Goal: Transaction & Acquisition: Purchase product/service

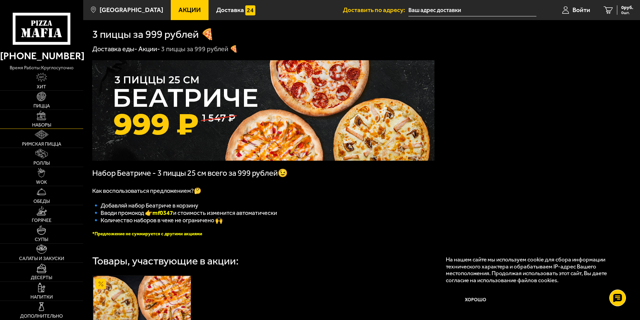
click at [37, 121] on link "Наборы" at bounding box center [41, 119] width 83 height 19
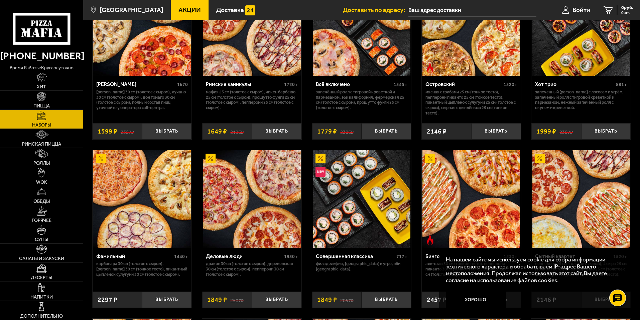
scroll to position [602, 0]
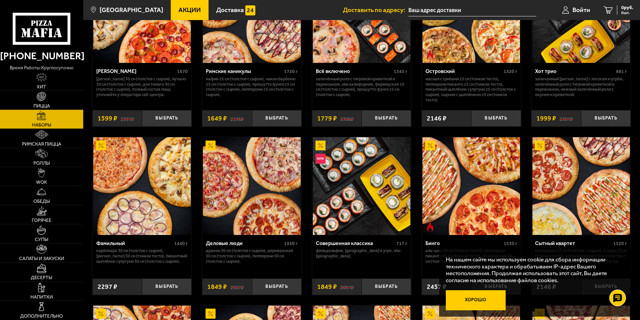
click at [478, 303] on button "Хорошо" at bounding box center [476, 300] width 60 height 20
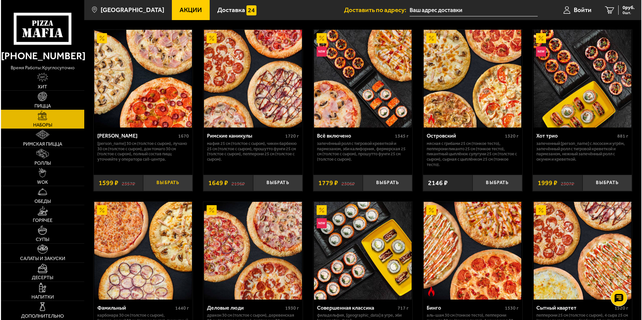
scroll to position [535, 0]
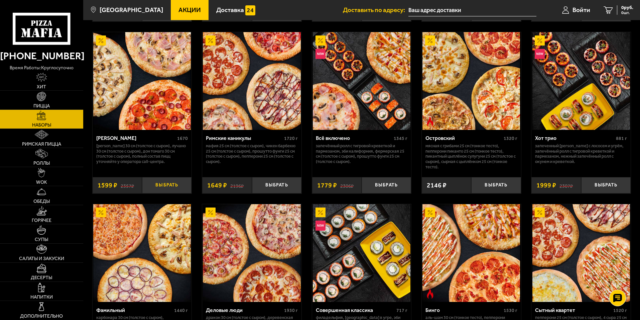
click at [161, 182] on button "Выбрать" at bounding box center [166, 185] width 49 height 16
click at [570, 11] on span "Войти" at bounding box center [574, 10] width 18 height 6
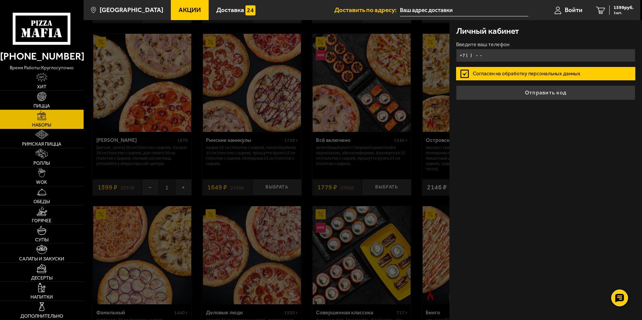
type input "+7 ( ) - -"
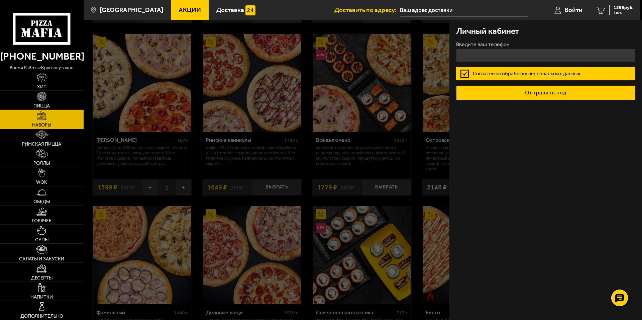
click at [537, 95] on button "Отправить код" at bounding box center [545, 92] width 179 height 15
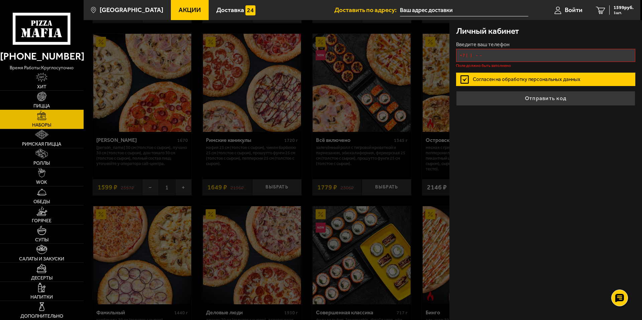
click at [471, 56] on input "+7 ( ) - -" at bounding box center [545, 55] width 179 height 13
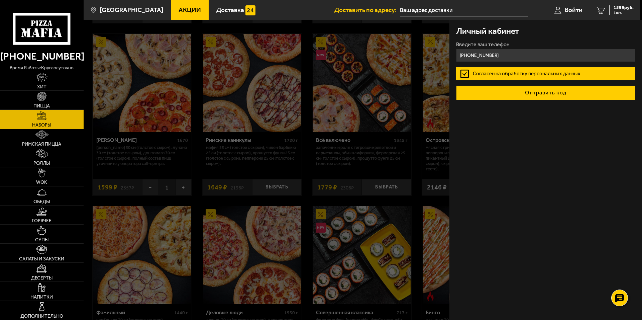
type input "[PHONE_NUMBER]"
click at [534, 92] on button "Отправить код" at bounding box center [545, 92] width 179 height 15
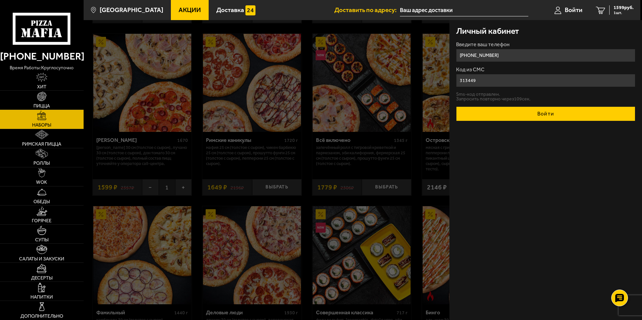
type input "313449"
click at [551, 111] on button "Войти" at bounding box center [545, 113] width 179 height 15
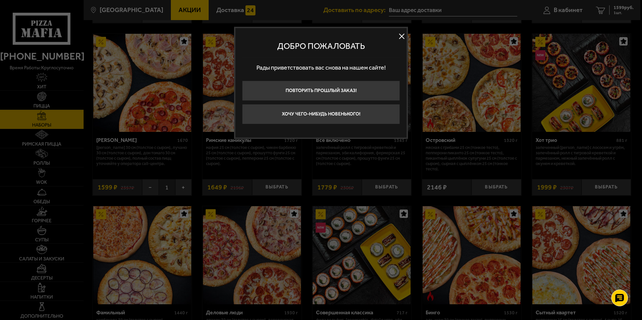
click at [310, 116] on button "Хочу чего-нибудь новенького!" at bounding box center [321, 114] width 158 height 20
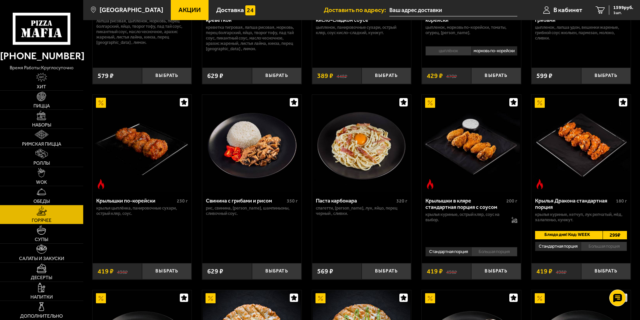
scroll to position [267, 0]
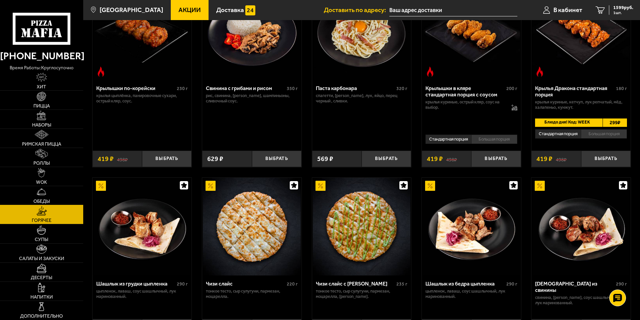
click at [34, 192] on link "Обеды" at bounding box center [41, 195] width 83 height 19
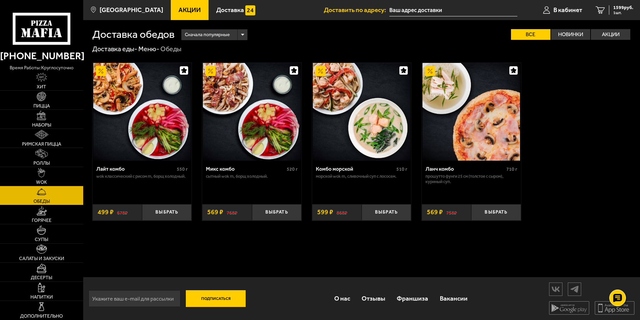
scroll to position [0, 0]
click at [44, 116] on img at bounding box center [41, 115] width 9 height 9
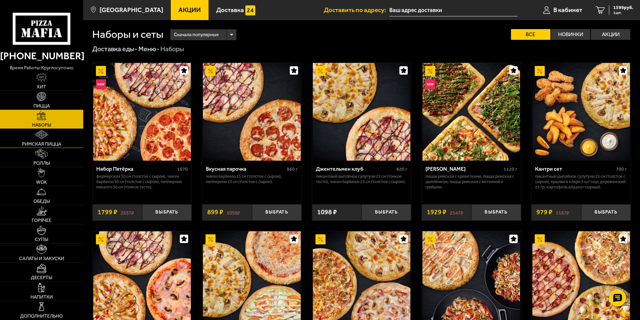
click at [41, 139] on link "Римская пицца" at bounding box center [41, 138] width 83 height 19
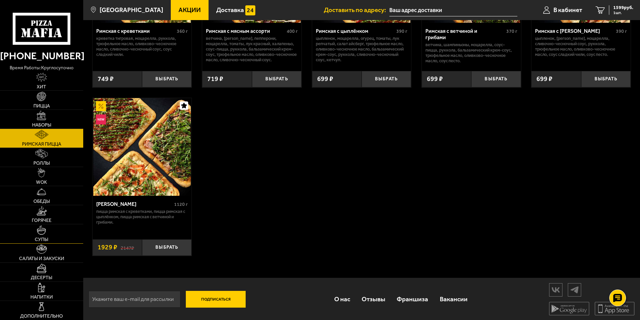
scroll to position [139, 0]
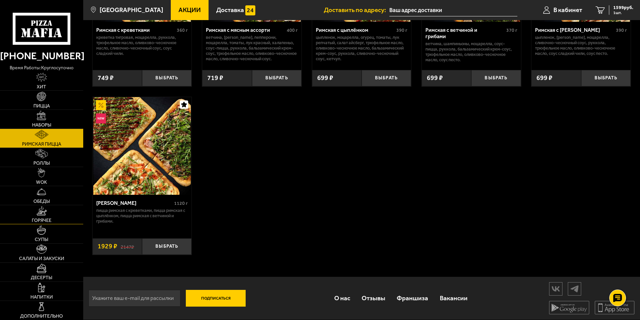
click at [41, 217] on link "Горячее" at bounding box center [41, 214] width 83 height 19
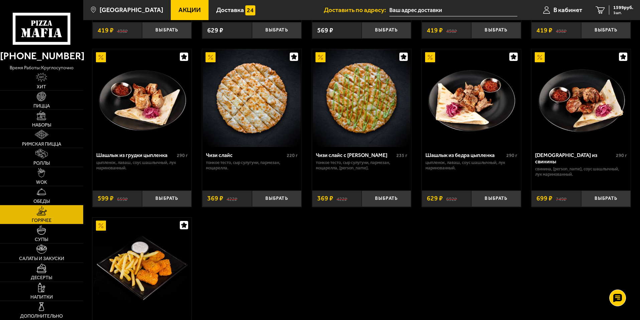
scroll to position [401, 0]
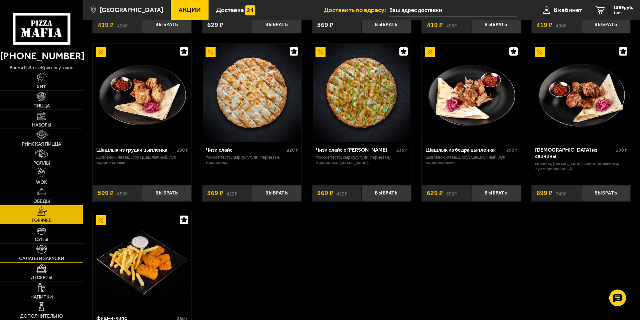
click at [40, 254] on link "Салаты и закуски" at bounding box center [41, 252] width 83 height 19
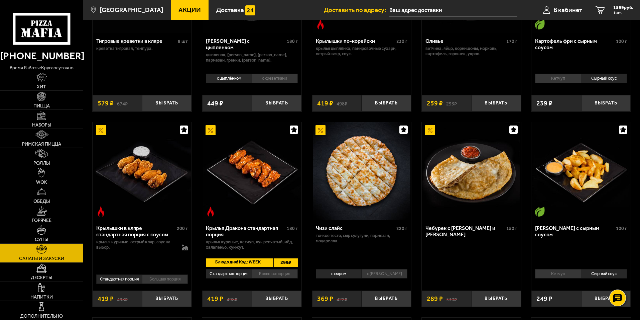
scroll to position [167, 0]
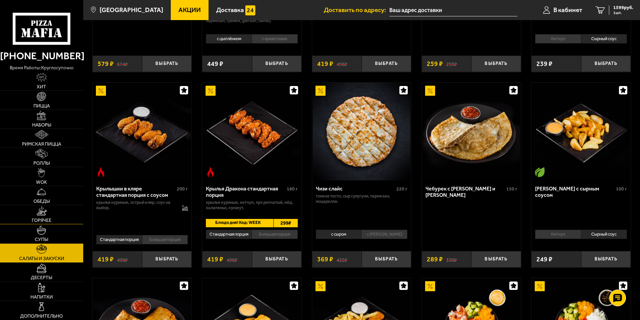
click at [31, 218] on link "Горячее" at bounding box center [41, 214] width 83 height 19
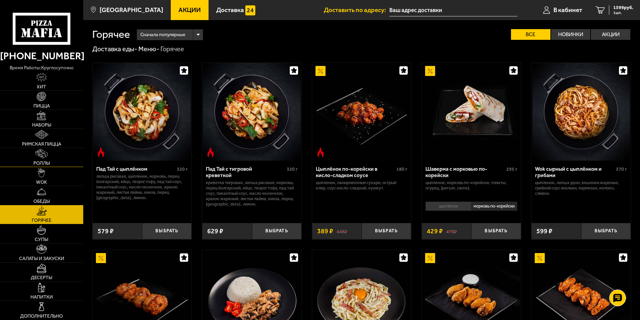
click at [36, 159] on link "Роллы" at bounding box center [41, 157] width 83 height 19
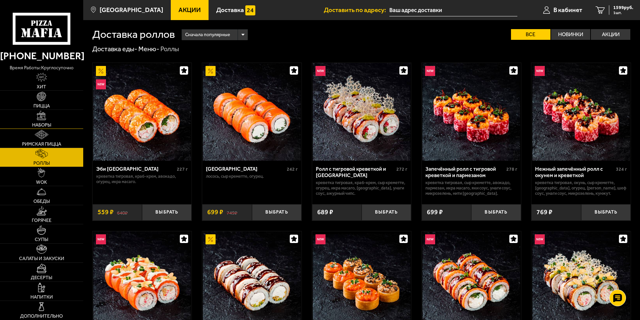
click at [40, 120] on img at bounding box center [41, 115] width 9 height 9
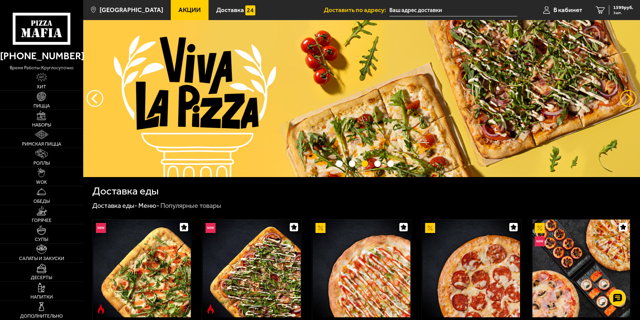
click at [626, 103] on button "предыдущий" at bounding box center [628, 98] width 17 height 17
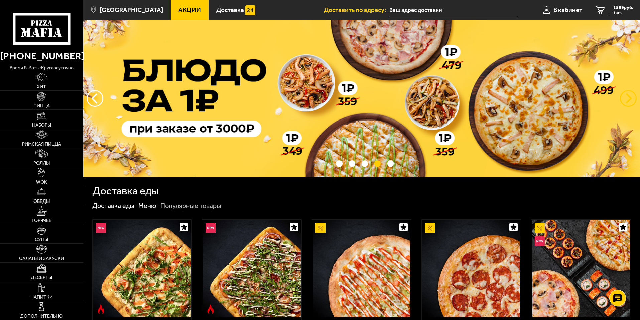
click at [626, 102] on button "предыдущий" at bounding box center [628, 98] width 17 height 17
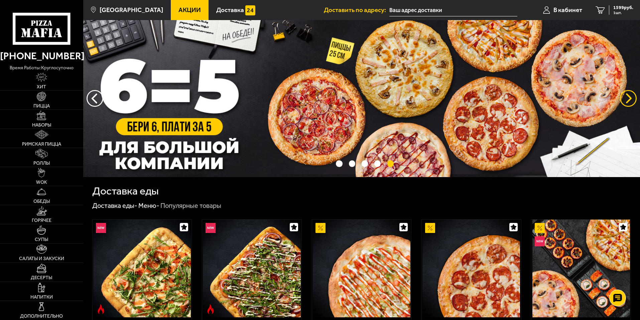
click at [626, 102] on button "предыдущий" at bounding box center [628, 98] width 17 height 17
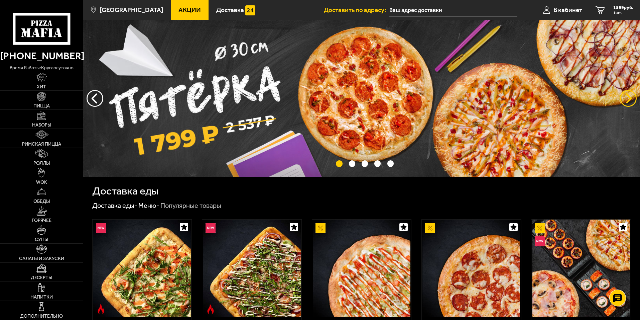
click at [626, 102] on button "предыдущий" at bounding box center [628, 98] width 17 height 17
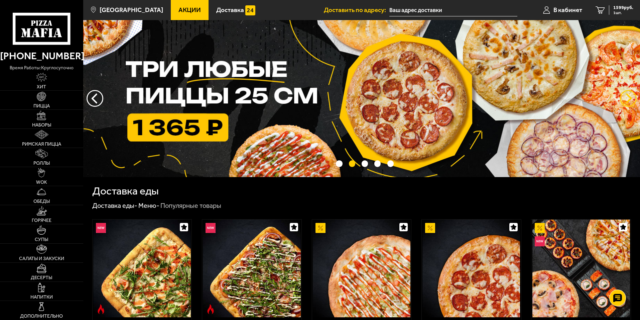
click at [626, 102] on button "предыдущий" at bounding box center [628, 98] width 17 height 17
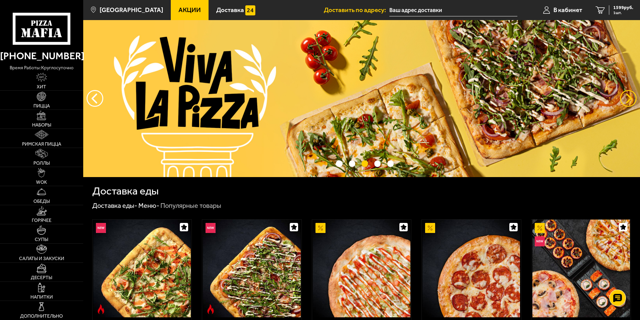
click at [626, 102] on button "предыдущий" at bounding box center [628, 98] width 17 height 17
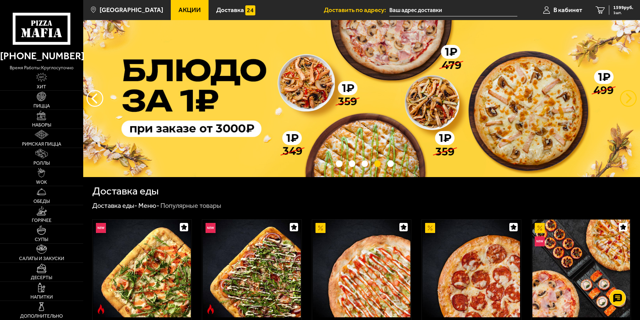
click at [626, 102] on button "предыдущий" at bounding box center [628, 98] width 17 height 17
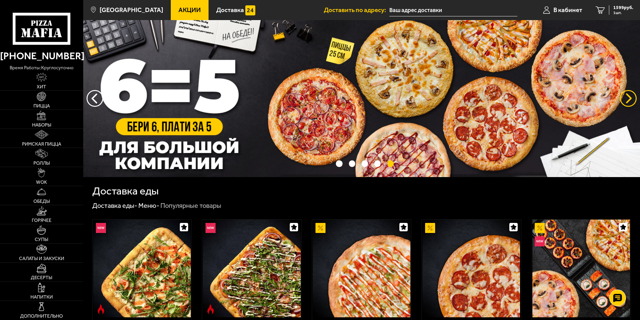
click at [626, 102] on button "предыдущий" at bounding box center [628, 98] width 17 height 17
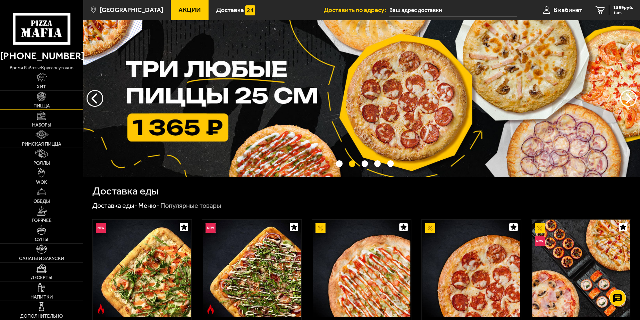
click at [42, 99] on img at bounding box center [41, 96] width 9 height 9
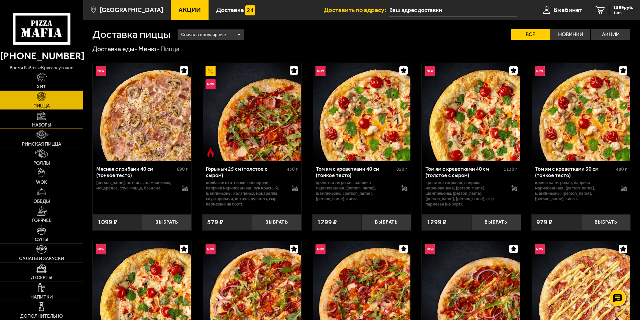
click at [42, 124] on span "Наборы" at bounding box center [41, 125] width 19 height 5
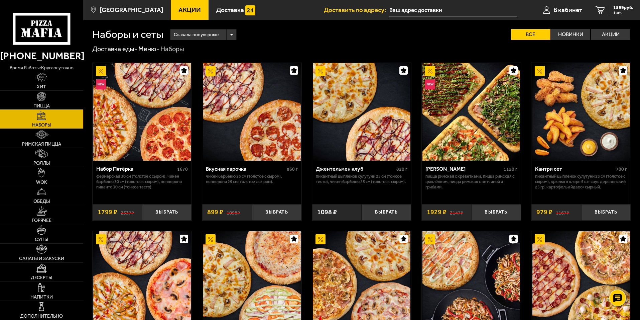
drag, startPoint x: 46, startPoint y: 106, endPoint x: 46, endPoint y: 102, distance: 4.0
click at [46, 105] on span "Пицца" at bounding box center [41, 106] width 16 height 5
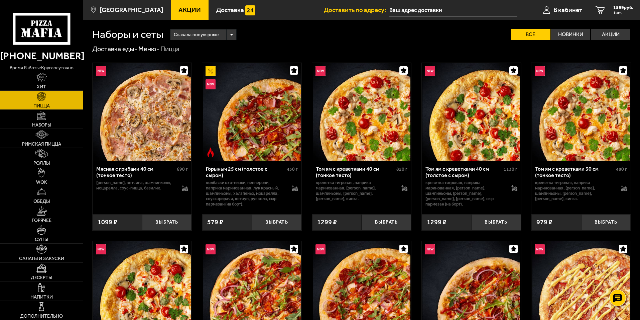
click at [45, 102] on link "Пицца" at bounding box center [41, 100] width 83 height 19
click at [31, 121] on link "Наборы" at bounding box center [41, 119] width 83 height 19
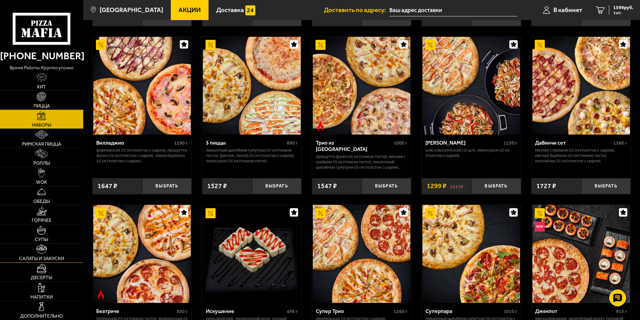
scroll to position [201, 0]
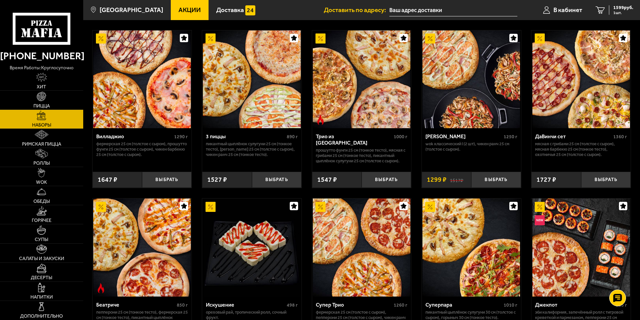
click at [39, 53] on link "[PHONE_NUMBER]" at bounding box center [41, 56] width 83 height 16
click at [34, 33] on use at bounding box center [32, 33] width 3 height 7
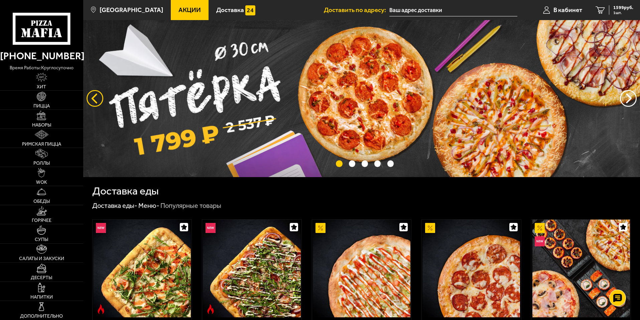
click at [94, 99] on button "следующий" at bounding box center [95, 98] width 17 height 17
click at [178, 7] on span "Акции" at bounding box center [189, 10] width 22 height 6
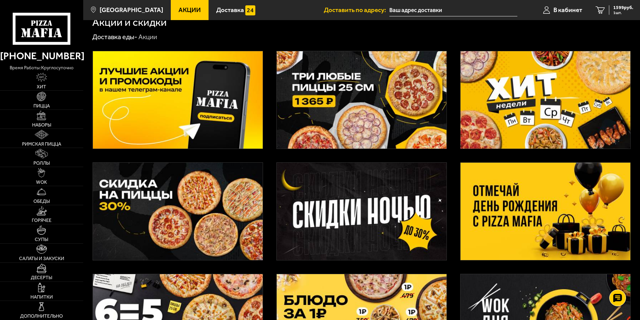
scroll to position [6, 0]
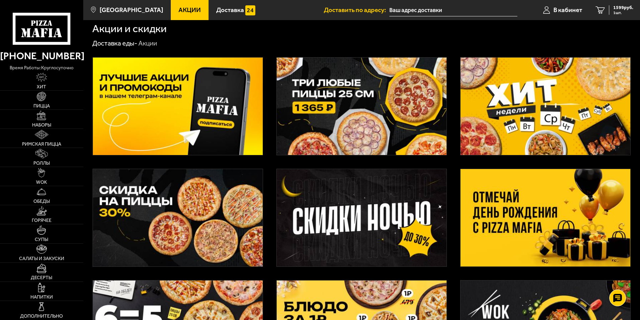
click at [352, 105] on img at bounding box center [362, 105] width 170 height 97
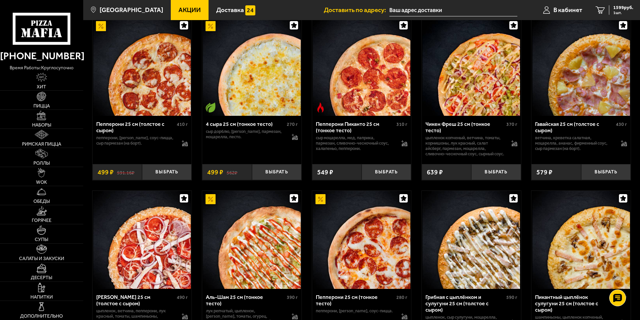
scroll to position [435, 0]
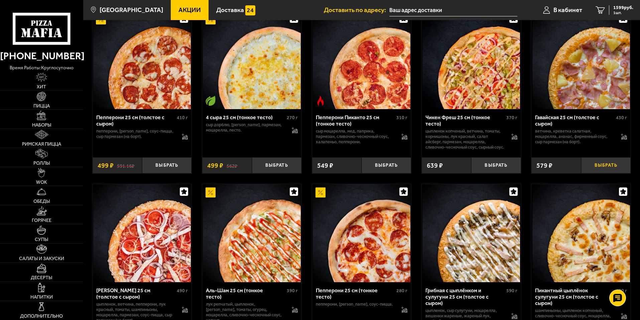
click at [607, 172] on button "Выбрать" at bounding box center [605, 165] width 49 height 16
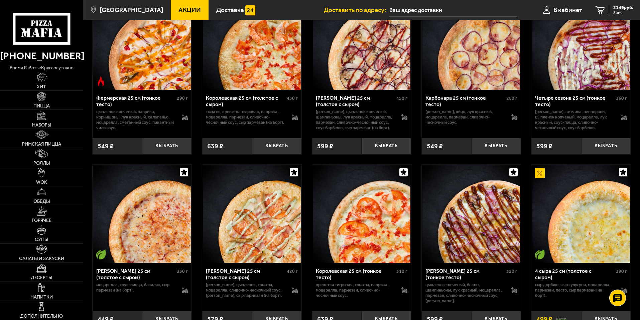
scroll to position [1321, 0]
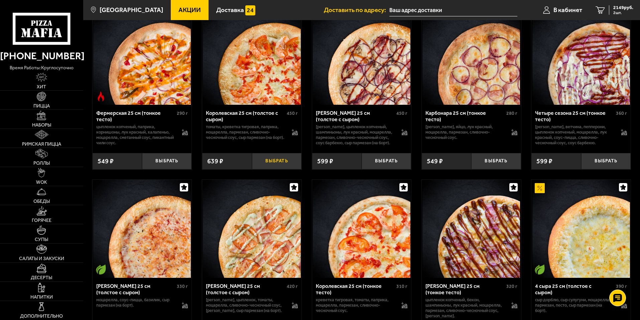
click at [276, 169] on button "Выбрать" at bounding box center [276, 161] width 49 height 16
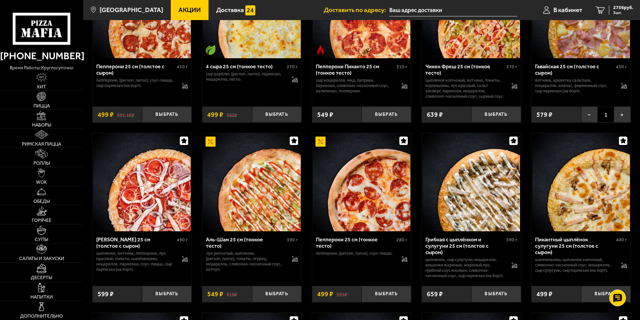
scroll to position [352, 0]
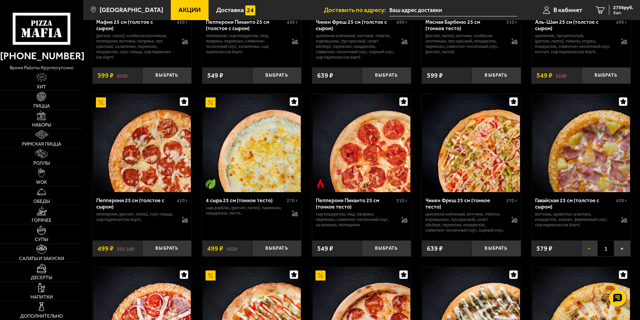
click at [592, 256] on button "−" at bounding box center [589, 248] width 16 height 16
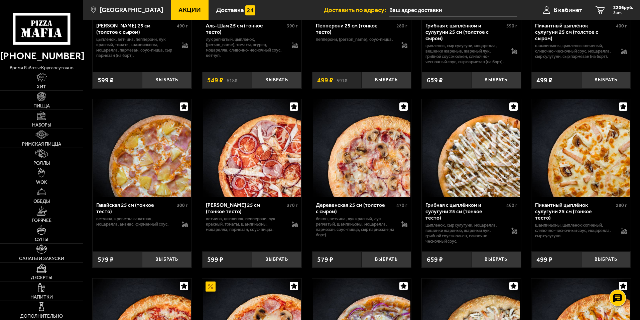
scroll to position [753, 0]
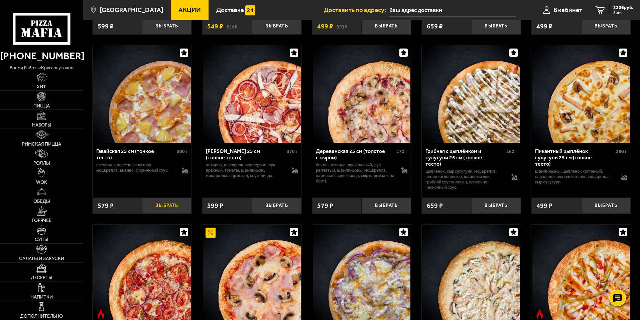
click at [176, 211] on button "Выбрать" at bounding box center [166, 205] width 49 height 16
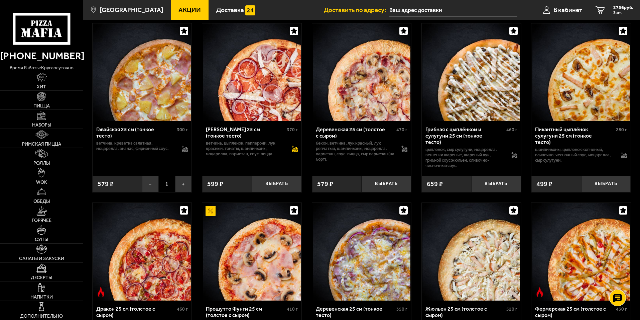
scroll to position [786, 0]
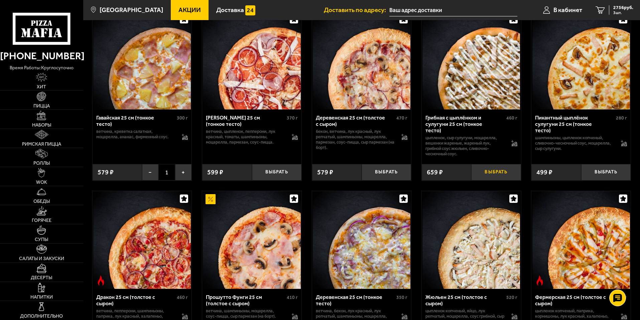
click at [491, 180] on button "Выбрать" at bounding box center [495, 172] width 49 height 16
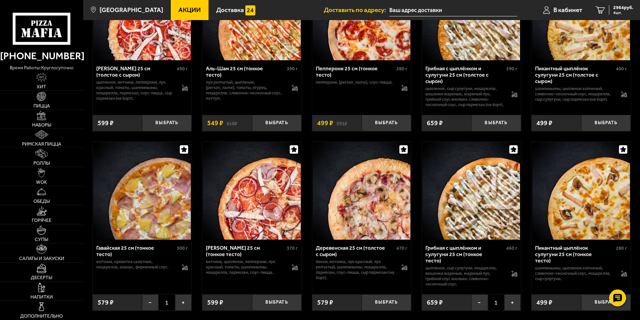
scroll to position [836, 0]
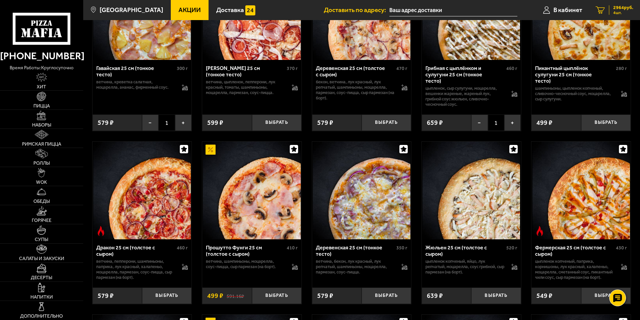
click at [616, 11] on span "4 шт." at bounding box center [623, 13] width 20 height 4
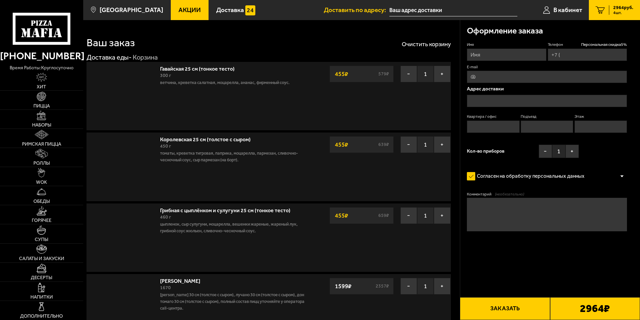
type input "[PHONE_NUMBER]"
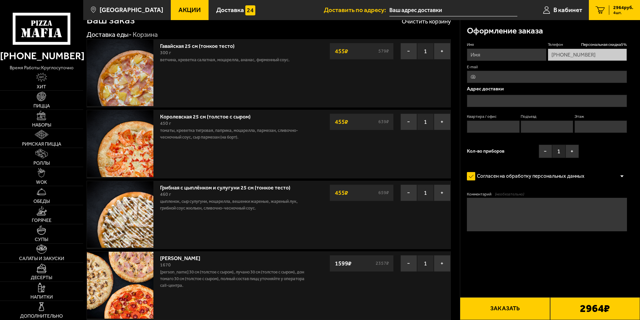
scroll to position [67, 0]
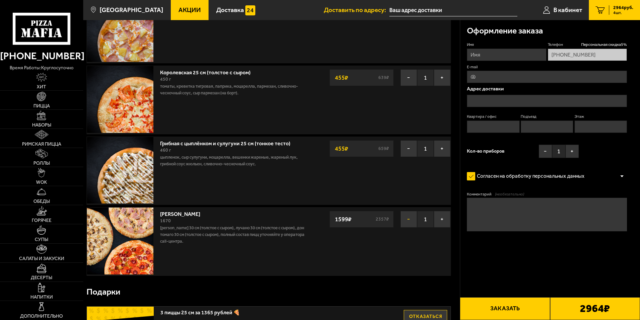
click at [406, 220] on button "−" at bounding box center [408, 219] width 17 height 17
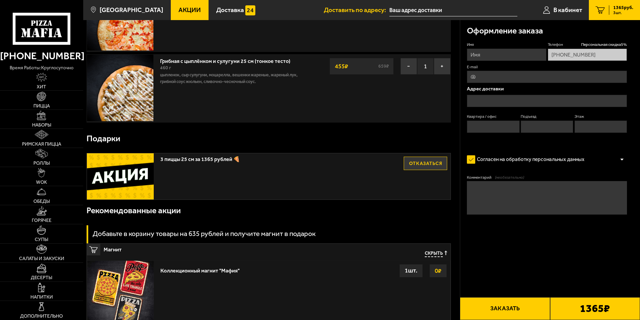
scroll to position [0, 0]
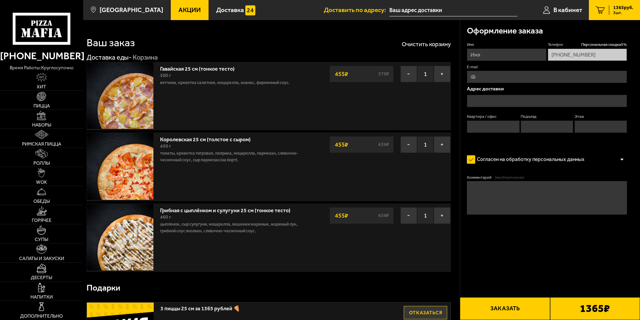
click at [508, 55] on input "Имя" at bounding box center [506, 54] width 79 height 12
type input "[PERSON_NAME]"
type input "[PERSON_NAME][EMAIL_ADDRESS][DOMAIN_NAME]"
click at [483, 101] on input "text" at bounding box center [547, 101] width 160 height 12
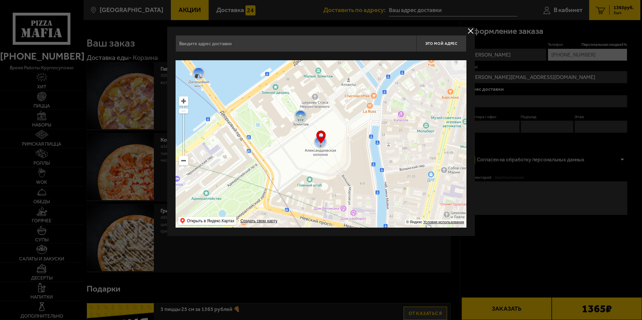
click at [224, 49] on input "text" at bounding box center [295, 43] width 241 height 17
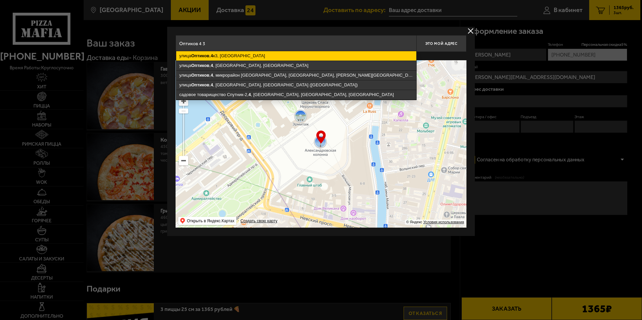
click at [219, 55] on ymaps "[STREET_ADDRESS]" at bounding box center [296, 55] width 240 height 9
type input "[STREET_ADDRESS]"
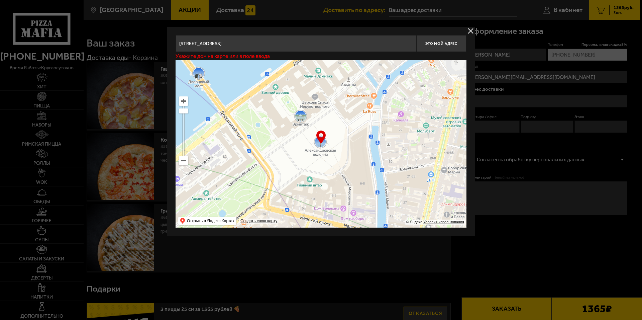
type input "[STREET_ADDRESS]"
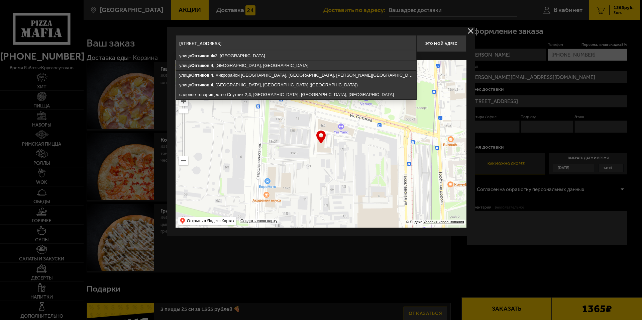
click at [545, 143] on div at bounding box center [321, 160] width 642 height 320
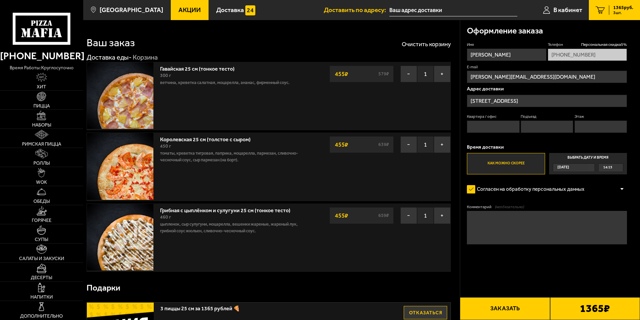
click at [484, 125] on input "Квартира / офис" at bounding box center [493, 126] width 52 height 12
type input "514"
click at [534, 129] on input "Подъезд" at bounding box center [547, 126] width 52 height 12
type input "5"
click at [598, 126] on input "Этаж" at bounding box center [601, 126] width 52 height 12
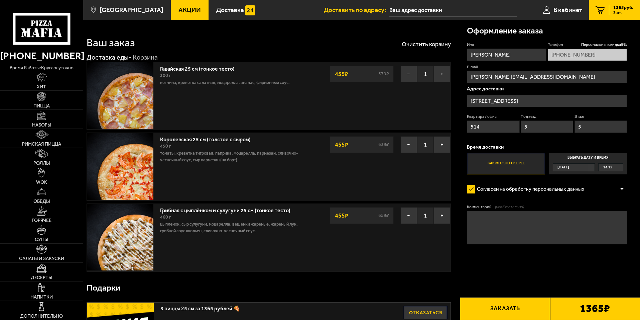
type input "5"
click at [591, 157] on label "Выбрать дату и время [DATE] 14:15" at bounding box center [588, 163] width 78 height 21
click at [0, 0] on input "Выбрать дату и время [DATE] 14:15" at bounding box center [0, 0] width 0 height 0
click at [576, 168] on div "[DATE]" at bounding box center [570, 167] width 35 height 8
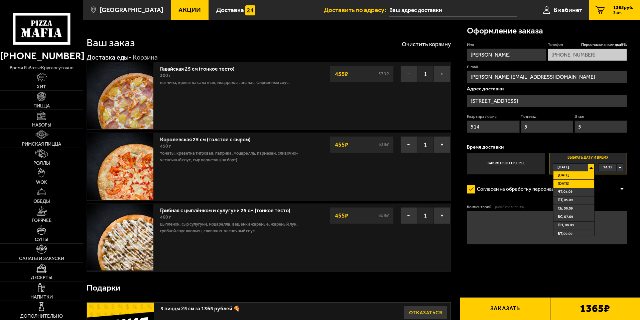
click at [570, 184] on span "[DATE]" at bounding box center [564, 184] width 12 height 8
click at [610, 168] on span "00:00" at bounding box center [607, 167] width 9 height 8
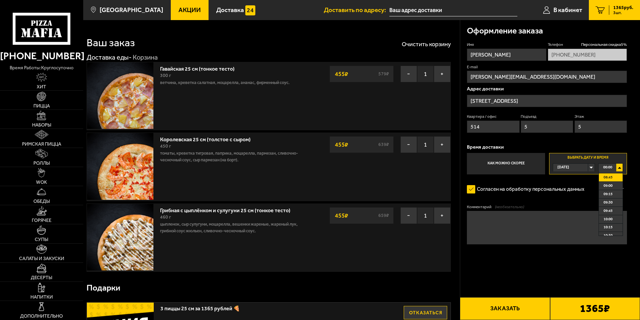
scroll to position [368, 0]
click at [613, 207] on li "12:00" at bounding box center [611, 207] width 24 height 8
click at [505, 214] on textarea "Комментарий (необязательно)" at bounding box center [547, 227] width 160 height 33
paste textarea "[PHONE_NUMBER]"
drag, startPoint x: 616, startPoint y: 219, endPoint x: 571, endPoint y: 221, distance: 45.2
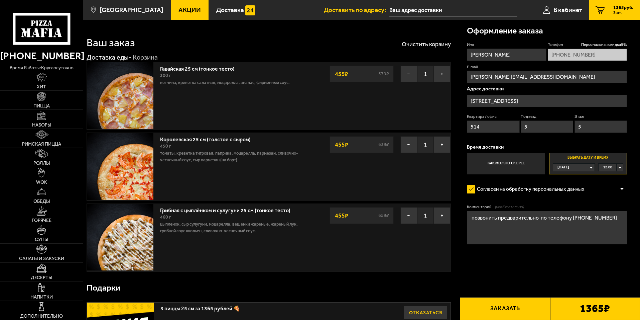
click at [571, 221] on textarea "позвонить предварительно по телефону [PHONE_NUMBER]" at bounding box center [547, 227] width 160 height 33
type textarea "позвонить предварительно по телефону"
click at [620, 169] on div "12:00" at bounding box center [611, 167] width 24 height 8
click at [611, 192] on span "11:30" at bounding box center [608, 191] width 9 height 8
click at [603, 220] on textarea "позвонить предварительно по телефону" at bounding box center [547, 227] width 160 height 33
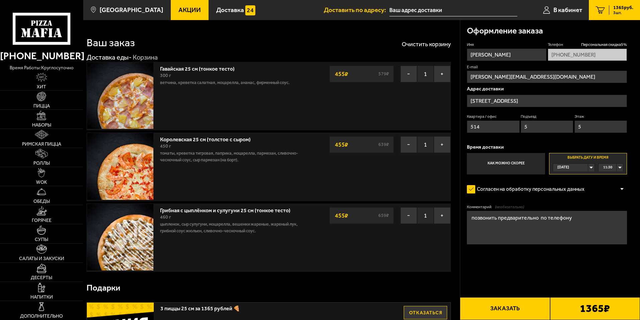
click at [509, 308] on button "Заказать" at bounding box center [505, 308] width 90 height 23
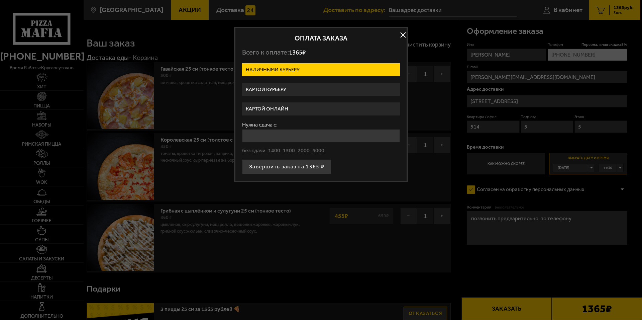
click at [260, 92] on label "Картой курьеру" at bounding box center [321, 89] width 158 height 13
click at [0, 0] on input "Картой курьеру" at bounding box center [0, 0] width 0 height 0
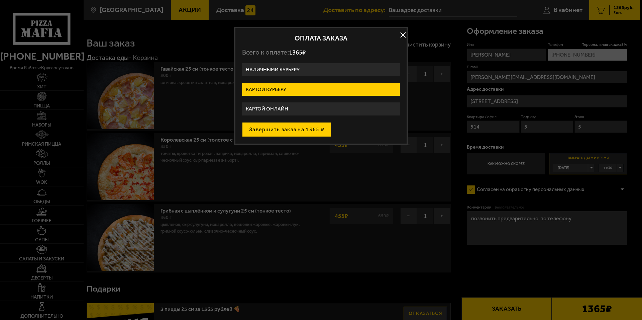
click at [261, 127] on button "Завершить заказ на 1365 ₽" at bounding box center [286, 129] width 89 height 15
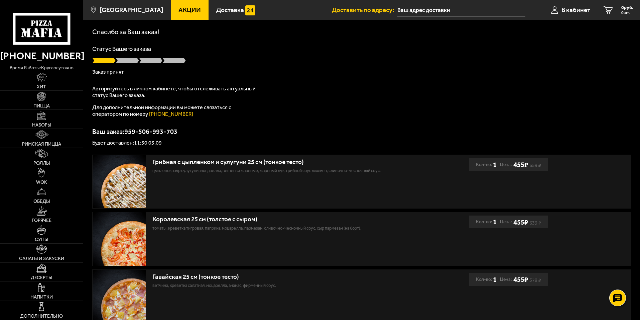
scroll to position [101, 0]
